Goal: Information Seeking & Learning: Learn about a topic

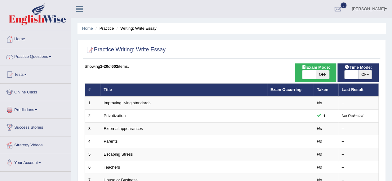
click at [29, 91] on link "Online Class" at bounding box center [35, 91] width 71 height 15
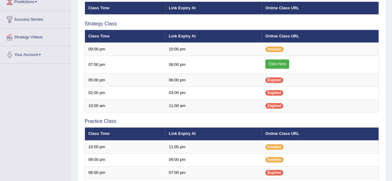
scroll to position [116, 0]
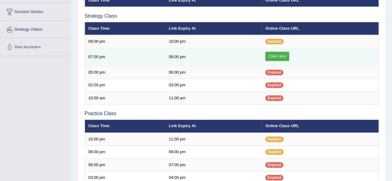
click at [279, 58] on link "Click Here" at bounding box center [277, 56] width 24 height 9
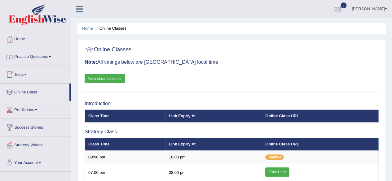
click at [51, 58] on link "Practice Questions" at bounding box center [35, 55] width 71 height 15
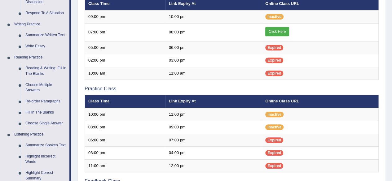
scroll to position [125, 0]
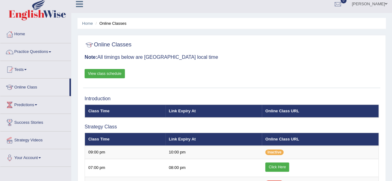
scroll to position [3, 0]
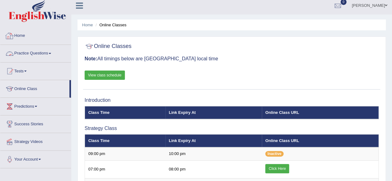
click at [42, 55] on link "Practice Questions" at bounding box center [35, 52] width 71 height 15
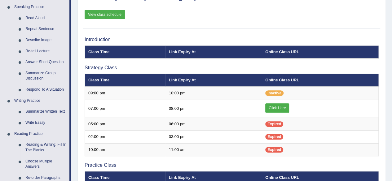
scroll to position [82, 0]
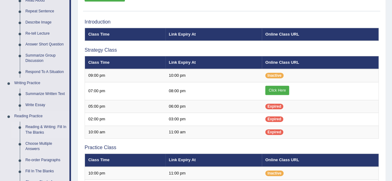
click at [44, 126] on link "Reading & Writing: Fill In The Blanks" at bounding box center [46, 130] width 47 height 16
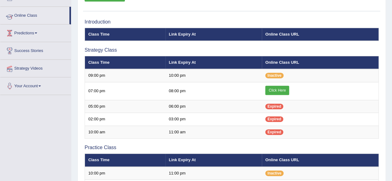
scroll to position [102, 0]
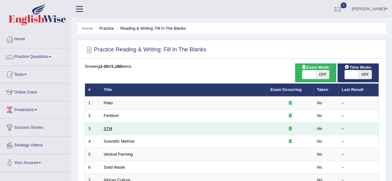
click at [107, 128] on link "STM" at bounding box center [108, 128] width 8 height 5
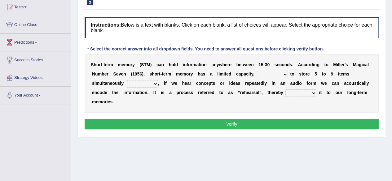
scroll to position [70, 0]
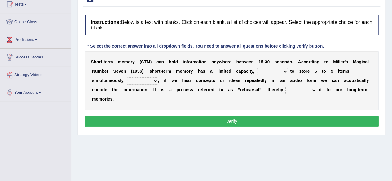
click at [285, 72] on select "being able is able be able unable" at bounding box center [272, 71] width 31 height 7
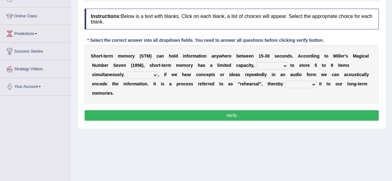
scroll to position [75, 0]
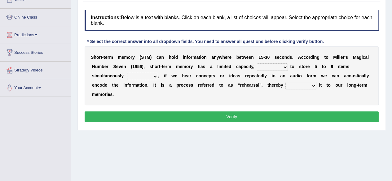
click at [283, 65] on select "being able is able be able unable" at bounding box center [272, 67] width 31 height 7
click at [285, 67] on select "being able is able be able unable" at bounding box center [272, 67] width 31 height 7
click at [294, 98] on div "S h o r t - t e r m m e m o r y ( S T M ) c a n h o l d i n f o r m a t i o n a…" at bounding box center [232, 75] width 294 height 59
click at [284, 67] on select "being able is able be able unable" at bounding box center [272, 67] width 31 height 7
select select "being able"
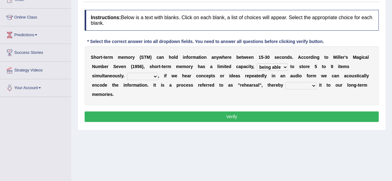
click at [257, 64] on select "being able is able be able unable" at bounding box center [272, 67] width 31 height 7
click at [155, 77] on select "However So Moreover Therefore" at bounding box center [142, 76] width 31 height 7
click at [163, 96] on div "S h o r t - t e r m m e m o r y ( S T M ) c a n h o l d i n f o r m a t i o n a…" at bounding box center [232, 75] width 294 height 59
click at [153, 75] on select "However So Moreover Therefore" at bounding box center [142, 76] width 31 height 7
click at [164, 100] on div "S h o r t - t e r m m e m o r y ( S T M ) c a n h o l d i n f o r m a t i o n a…" at bounding box center [232, 75] width 294 height 59
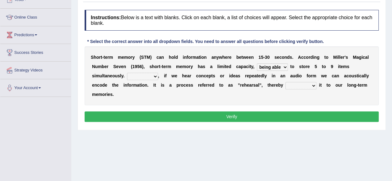
click at [154, 75] on select "However So Moreover Therefore" at bounding box center [142, 76] width 31 height 7
click at [165, 97] on div "S h o r t - t e r m m e m o r y ( S T M ) c a n h o l d i n f o r m a t i o n a…" at bounding box center [232, 75] width 294 height 59
click at [152, 77] on select "However So Moreover Therefore" at bounding box center [142, 76] width 31 height 7
select select "Therefore"
click at [127, 73] on select "However So Moreover Therefore" at bounding box center [142, 76] width 31 height 7
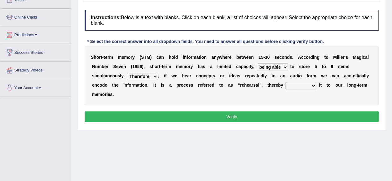
click at [315, 85] on select "commit commits commiting commited" at bounding box center [300, 85] width 31 height 7
select select "commiting"
click at [285, 82] on select "commit commits commiting commited" at bounding box center [300, 85] width 31 height 7
click at [236, 119] on button "Verify" at bounding box center [232, 117] width 294 height 11
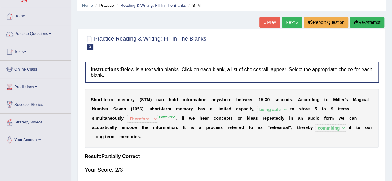
scroll to position [24, 0]
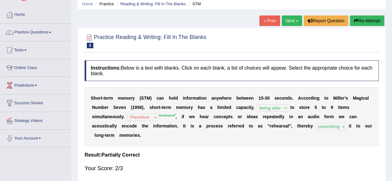
click at [290, 20] on link "Next »" at bounding box center [292, 20] width 20 height 11
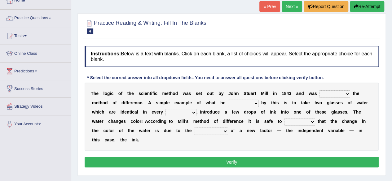
scroll to position [40, 0]
